Goal: Task Accomplishment & Management: Manage account settings

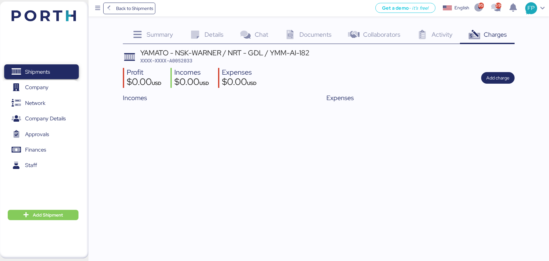
click at [62, 70] on span "Shipments" at bounding box center [41, 71] width 69 height 9
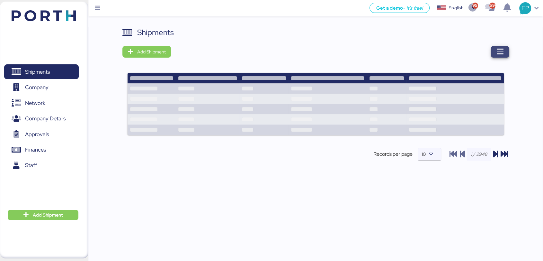
click at [495, 49] on span "button" at bounding box center [500, 52] width 18 height 12
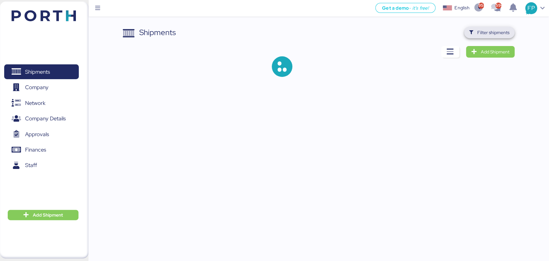
click at [504, 27] on span "Filter shipments" at bounding box center [489, 33] width 50 height 12
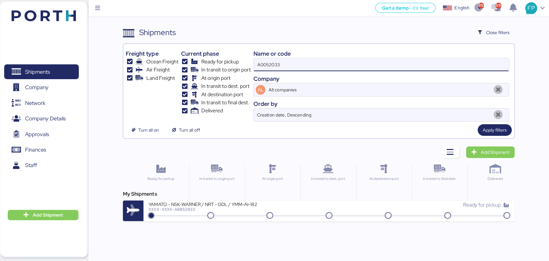
click at [265, 66] on input "A0052033" at bounding box center [381, 64] width 255 height 13
click at [265, 66] on input "A00520330" at bounding box center [381, 64] width 255 height 13
paste input
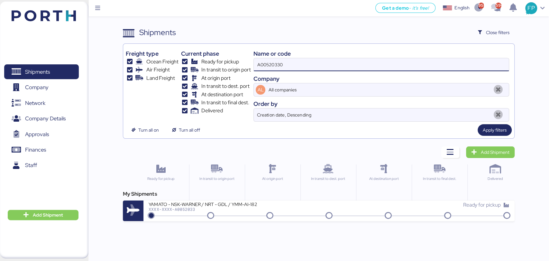
type input "A0052033"
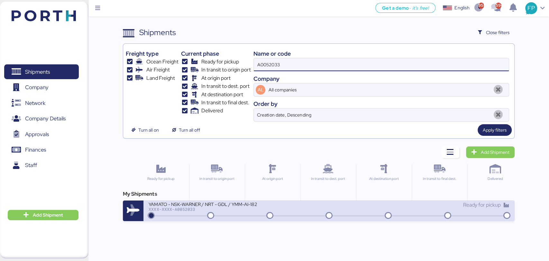
click at [251, 213] on div "YAMATO - NSK-WARNER / NRT - GDL / YMM-AI-182 XXXX-XXXX-A0052033" at bounding box center [239, 208] width 180 height 14
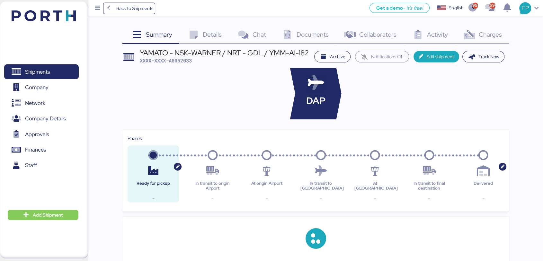
click at [480, 36] on span "Charges" at bounding box center [490, 34] width 23 height 8
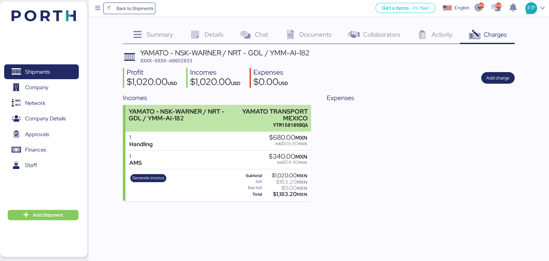
click at [209, 120] on div "YAMATO - NSK-WARNER / NRT - GDL / YMM-AI-182" at bounding box center [184, 115] width 110 height 14
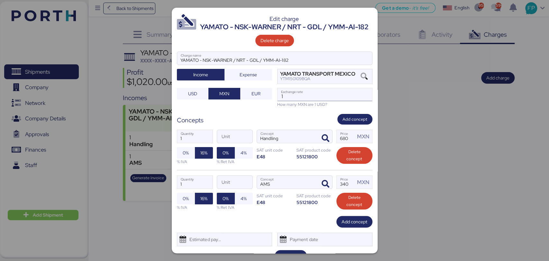
scroll to position [23, 0]
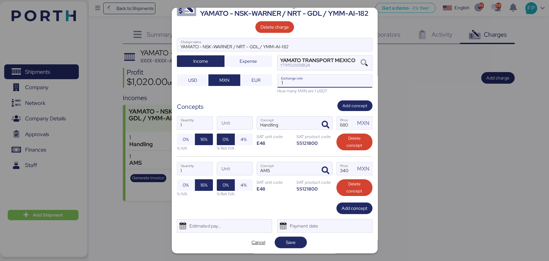
drag, startPoint x: 289, startPoint y: 81, endPoint x: 269, endPoint y: 83, distance: 19.7
click at [269, 83] on div "YAMATO - NSK-WARNER / NRT - GDL / YMM-AI-182 Charge name Income Expense YAMATO …" at bounding box center [274, 66] width 195 height 56
paste input "8.8159"
type input "18.8159"
click at [290, 234] on div "Edit charge YAMATO - NSK-WARNER / NRT - GDL / YMM-AI-182 Delete charge YAMATO -…" at bounding box center [275, 130] width 206 height 245
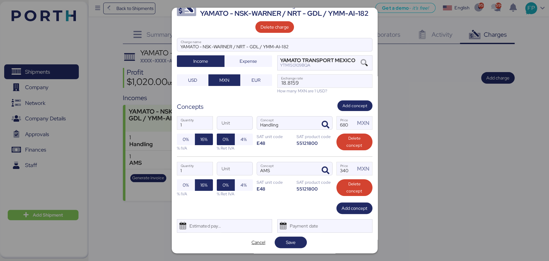
click at [290, 236] on div "Edit charge YAMATO - NSK-WARNER / NRT - GDL / YMM-AI-182 Delete charge YAMATO -…" at bounding box center [275, 130] width 206 height 245
click at [290, 241] on span "Save" at bounding box center [291, 242] width 10 height 8
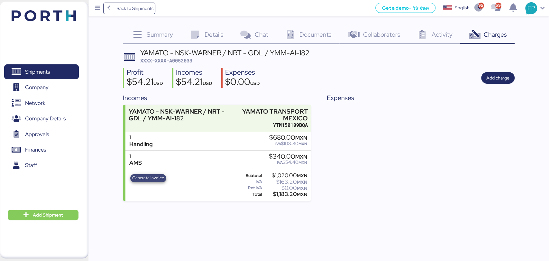
click at [157, 179] on span "Generate invoice" at bounding box center [148, 177] width 32 height 7
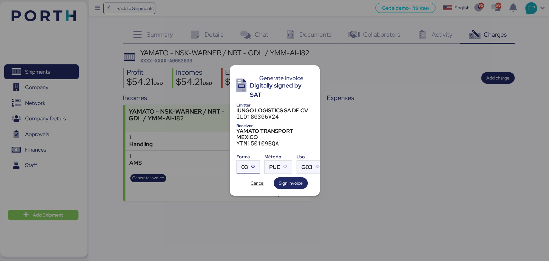
click at [247, 164] on span "03" at bounding box center [244, 166] width 7 height 5
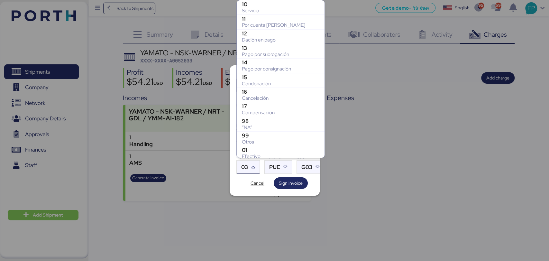
scroll to position [119, 0]
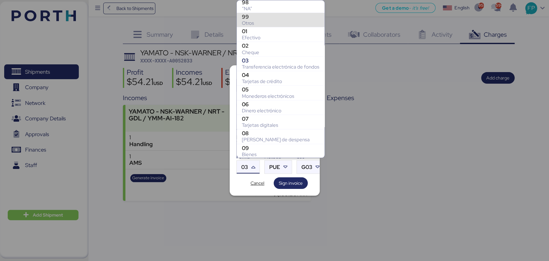
click at [259, 14] on div "99" at bounding box center [280, 17] width 77 height 6
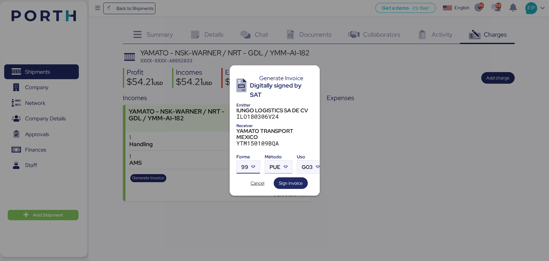
click at [280, 164] on div at bounding box center [286, 166] width 12 height 13
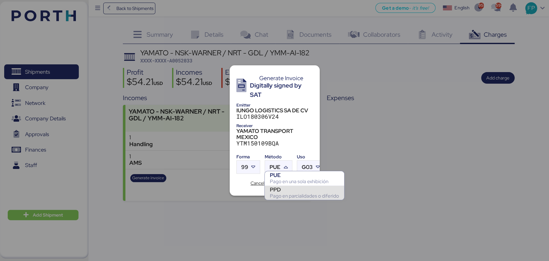
click at [288, 188] on div "PPD" at bounding box center [304, 189] width 69 height 6
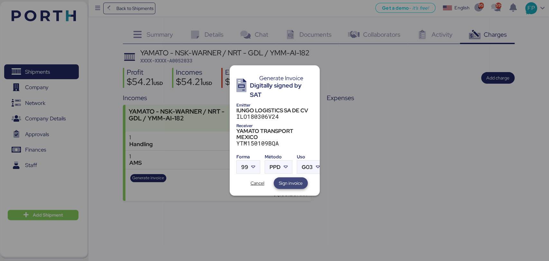
click at [296, 181] on span "Sign invoice" at bounding box center [291, 183] width 24 height 8
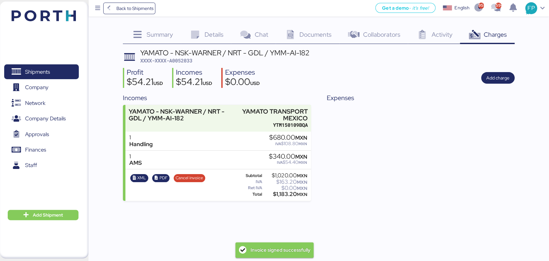
click at [187, 62] on span "XXXX-XXXX-A0052033" at bounding box center [166, 60] width 52 height 6
copy span "A0052033"
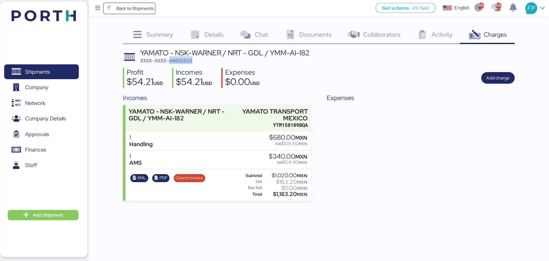
copy span "A0052033"
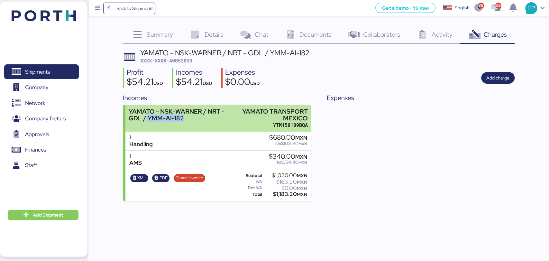
drag, startPoint x: 131, startPoint y: 116, endPoint x: 170, endPoint y: 117, distance: 38.6
click at [170, 117] on div "YAMATO - NSK-WARNER / NRT - GDL / YMM-AI-182" at bounding box center [184, 115] width 110 height 14
copy div "YMM-AI-182"
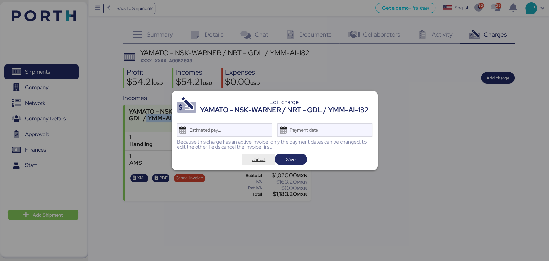
click at [248, 161] on span "Cancel" at bounding box center [259, 159] width 22 height 9
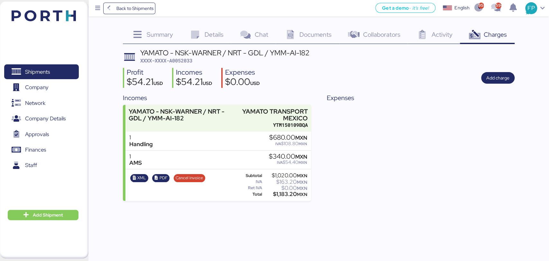
click at [280, 195] on div "$1,183.20 MXN" at bounding box center [285, 194] width 44 height 5
copy div "1,183.20"
click at [63, 76] on span "Shipments" at bounding box center [41, 71] width 69 height 9
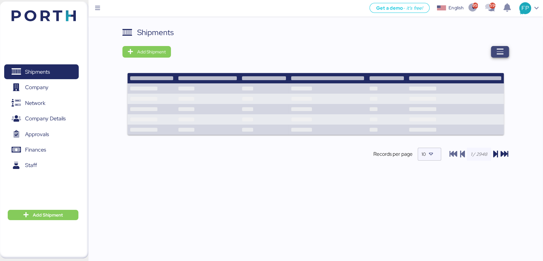
click at [499, 53] on icon "button" at bounding box center [500, 52] width 8 height 8
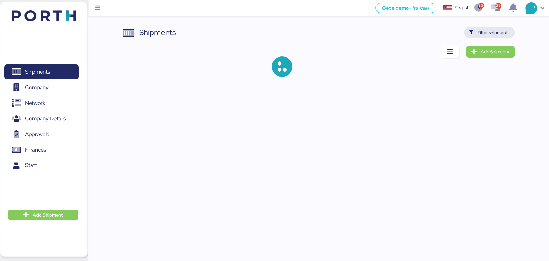
click at [489, 27] on span "Filter shipments" at bounding box center [489, 33] width 50 height 12
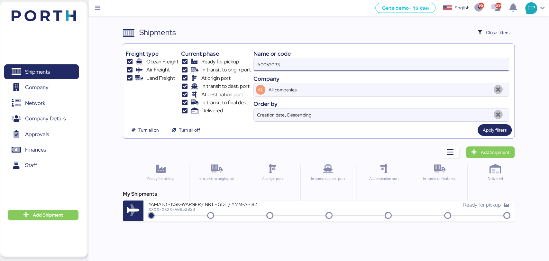
click at [266, 65] on input "A0052033" at bounding box center [381, 64] width 255 height 13
paste input "42"
type input "A0052042"
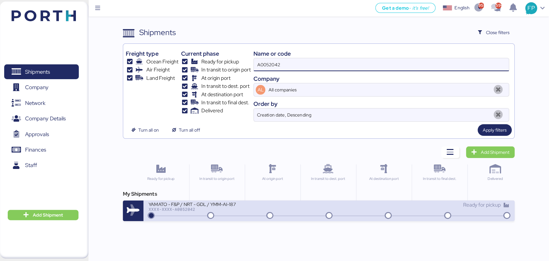
click at [233, 212] on div "YAMATO - F&P / NRT - GDL / YMM-AI-187 XXXX-XXXX-A0052042" at bounding box center [239, 208] width 180 height 14
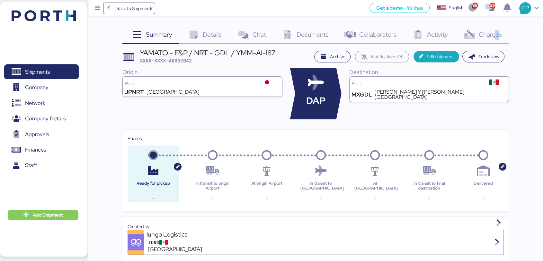
click at [497, 32] on span "Charges" at bounding box center [490, 34] width 23 height 8
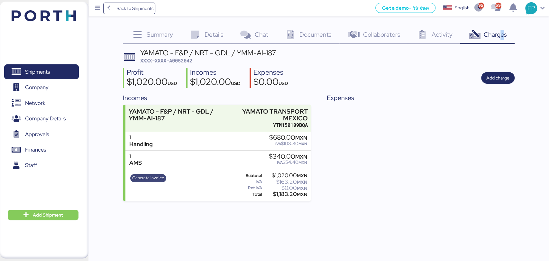
click at [157, 174] on span "Generate invoice" at bounding box center [148, 177] width 32 height 7
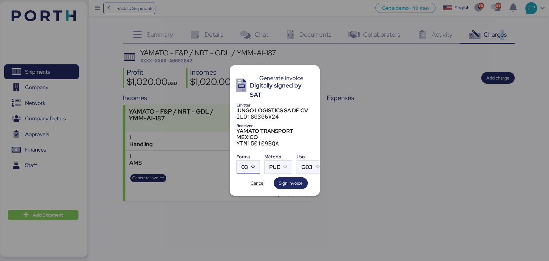
click at [255, 167] on icon at bounding box center [253, 167] width 6 height 6
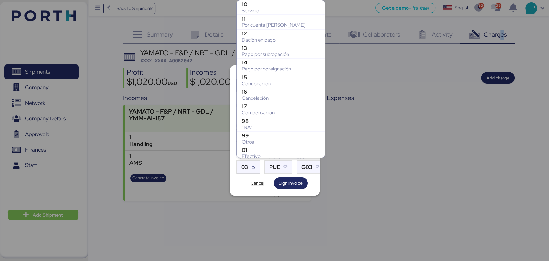
scroll to position [119, 0]
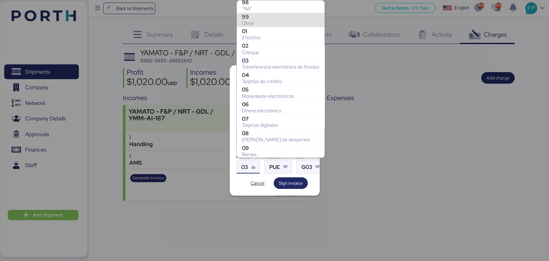
click at [259, 24] on div "Otros" at bounding box center [280, 23] width 77 height 6
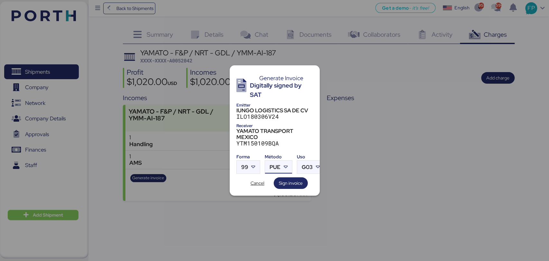
click at [270, 168] on div "PUE" at bounding box center [274, 166] width 11 height 13
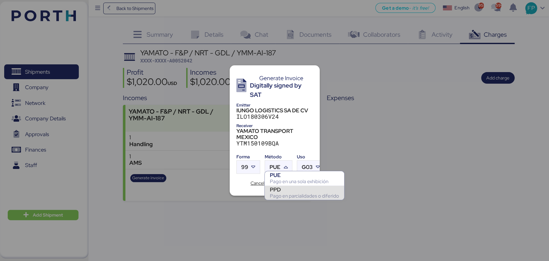
click at [283, 191] on div "PPD" at bounding box center [304, 189] width 69 height 6
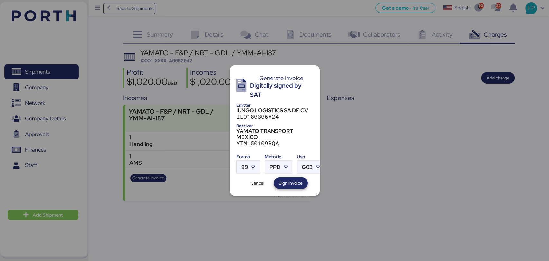
click at [297, 179] on span "Sign invoice" at bounding box center [291, 183] width 24 height 8
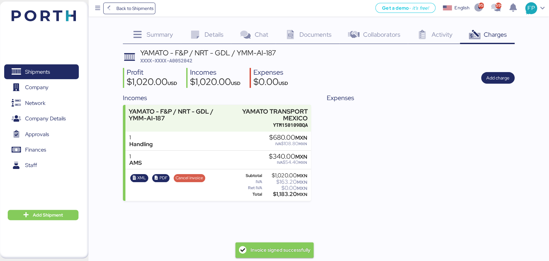
click at [194, 178] on span "Cancel invoice" at bounding box center [189, 177] width 27 height 7
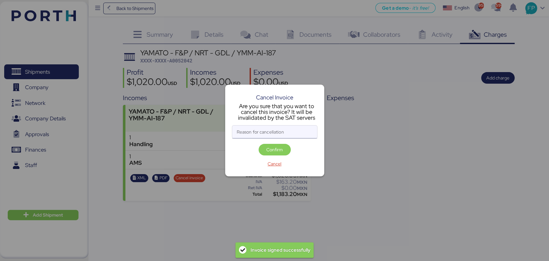
click at [248, 129] on input "Reason for cancellation" at bounding box center [274, 131] width 85 height 13
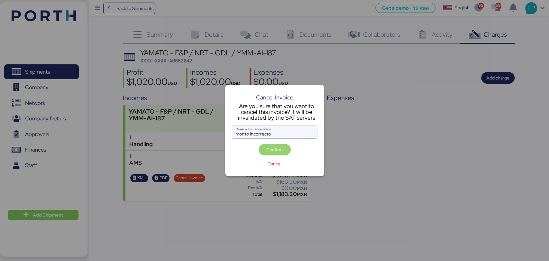
type input "monto incorrecto"
click at [269, 146] on span "Confirm" at bounding box center [274, 150] width 16 height 8
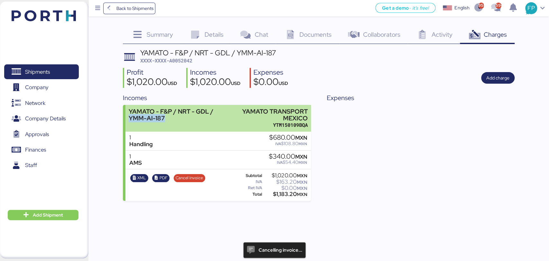
copy div "YMM-AI-187"
drag, startPoint x: 125, startPoint y: 117, endPoint x: 166, endPoint y: 120, distance: 40.6
click at [166, 120] on div "YAMATO - F&P / NRT - GDL / YMM-AI-187 YAMATO TRANSPORT MEXICO YTM150109BQA" at bounding box center [217, 118] width 185 height 27
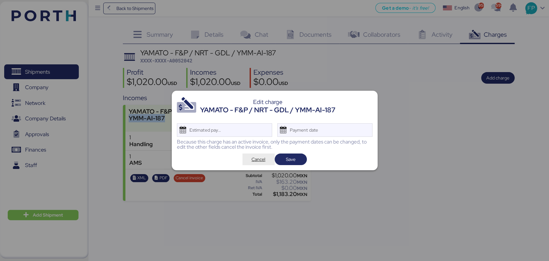
click at [254, 158] on span "Cancel" at bounding box center [258, 159] width 14 height 8
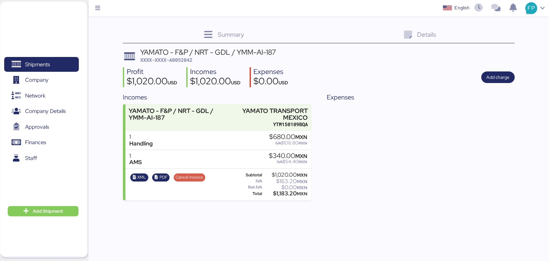
click at [197, 174] on span "Cancel invoice" at bounding box center [189, 177] width 27 height 7
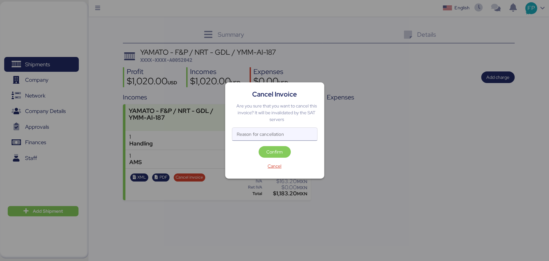
click at [252, 138] on input "Reason for cancellation" at bounding box center [274, 134] width 85 height 13
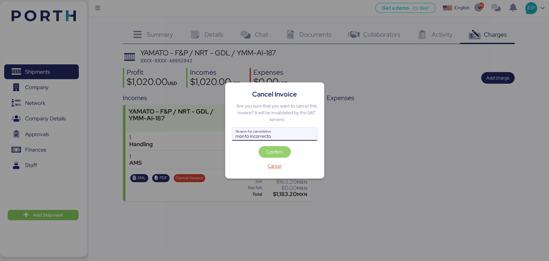
type input "monto incorrecto"
click at [265, 149] on span "Confirm" at bounding box center [275, 151] width 22 height 9
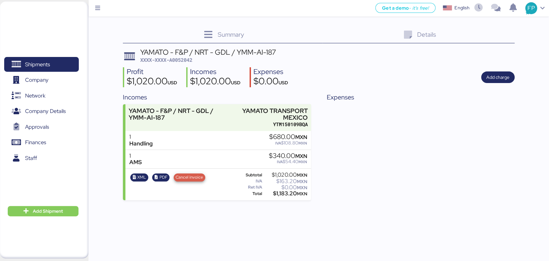
click at [184, 177] on span "Cancel invoice" at bounding box center [189, 177] width 27 height 7
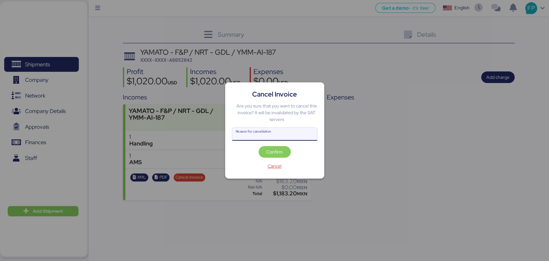
click at [261, 138] on input "Reason for cancellation" at bounding box center [274, 134] width 85 height 13
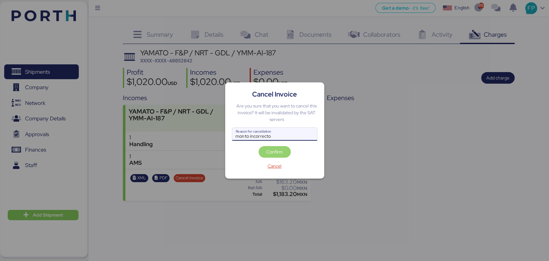
type input "monto incorrecto"
click at [276, 151] on span "Confirm" at bounding box center [274, 152] width 16 height 8
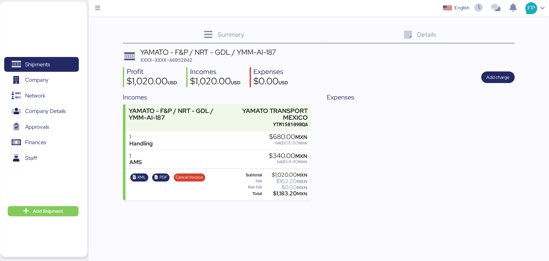
click at [181, 62] on span "XXXX-XXXX-A0052042" at bounding box center [166, 60] width 52 height 6
copy span "A0052042"
